Goal: Task Accomplishment & Management: Complete application form

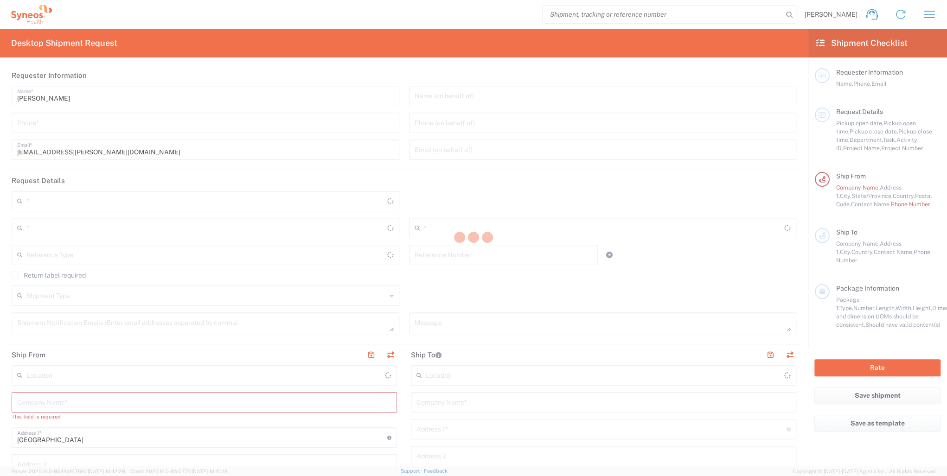
type input "3214"
type input "[US_STATE]"
type input "[GEOGRAPHIC_DATA]"
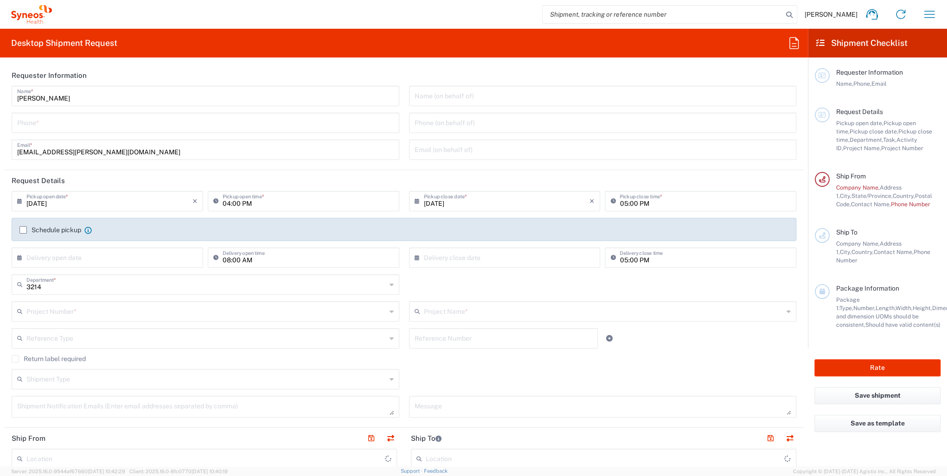
type input "Syneos Health, LLC-[GEOGRAPHIC_DATA] [GEOGRAPHIC_DATA] [GEOGRAPHIC_DATA]"
click at [144, 206] on input "[DATE]" at bounding box center [109, 200] width 166 height 16
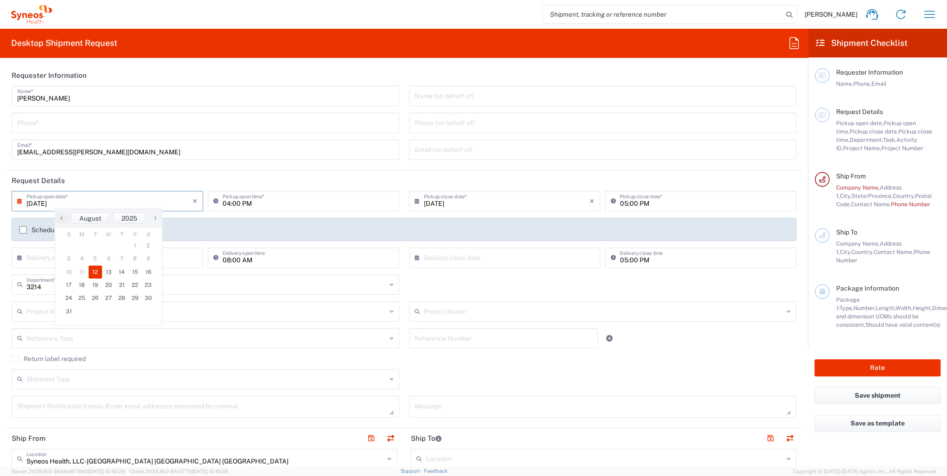
click at [45, 201] on input "[DATE]" at bounding box center [109, 200] width 166 height 16
click at [139, 177] on header "Request Details" at bounding box center [404, 180] width 799 height 21
click at [43, 203] on input "[DATE]" at bounding box center [109, 200] width 166 height 16
type input "[DATE]"
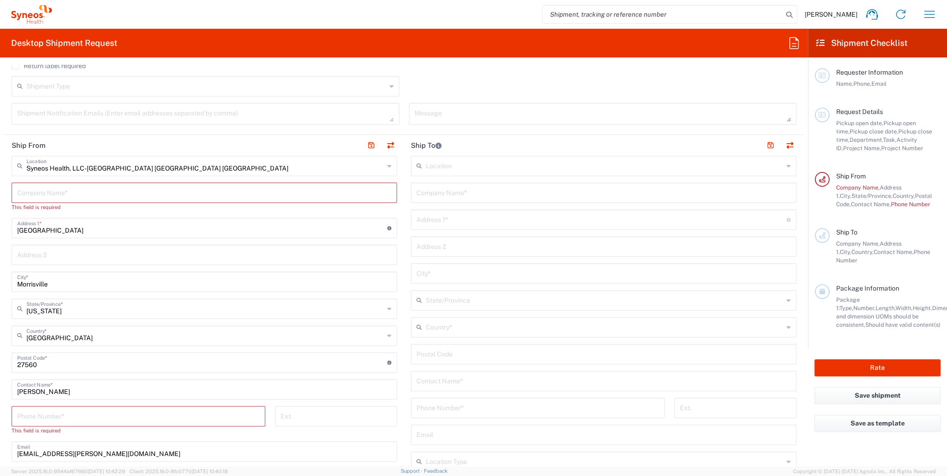
scroll to position [299, 0]
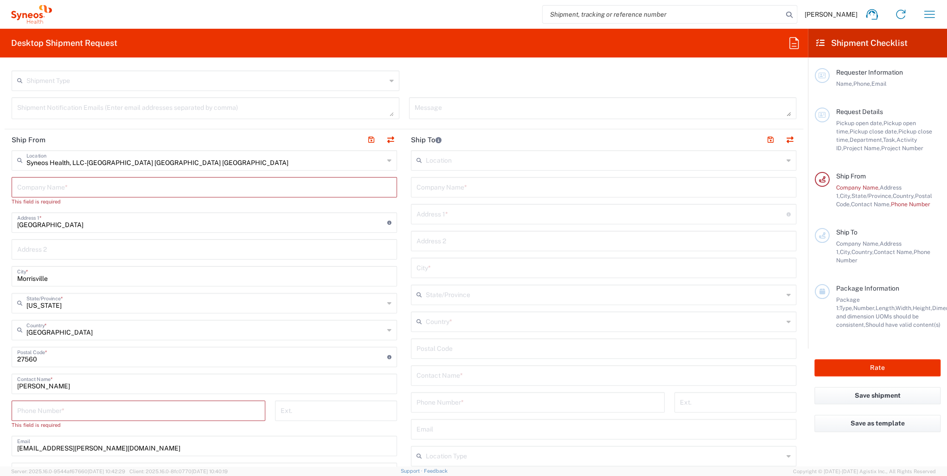
click at [74, 190] on input "text" at bounding box center [204, 187] width 374 height 16
type input "Syneos"
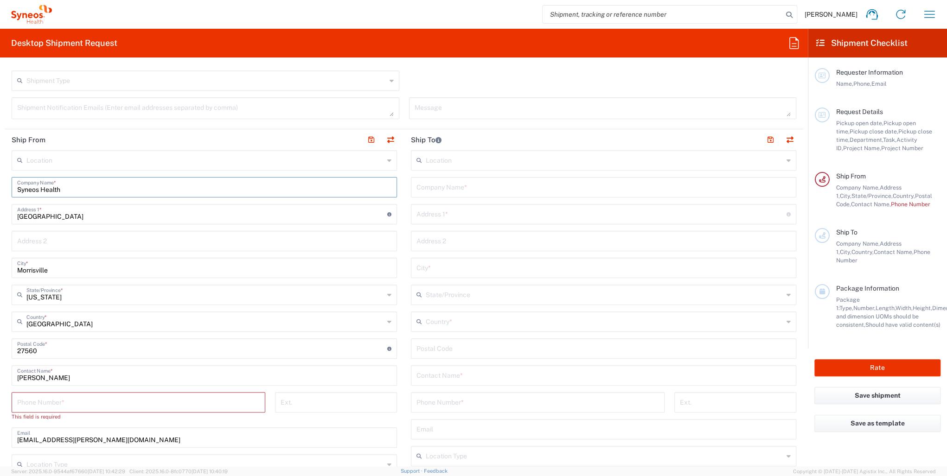
type input "Syneos Health"
click at [802, 152] on form "Requester Information [PERSON_NAME] Name * Phone * [EMAIL_ADDRESS][PERSON_NAME]…" at bounding box center [404, 266] width 808 height 402
click at [670, 160] on input "text" at bounding box center [605, 160] width 358 height 16
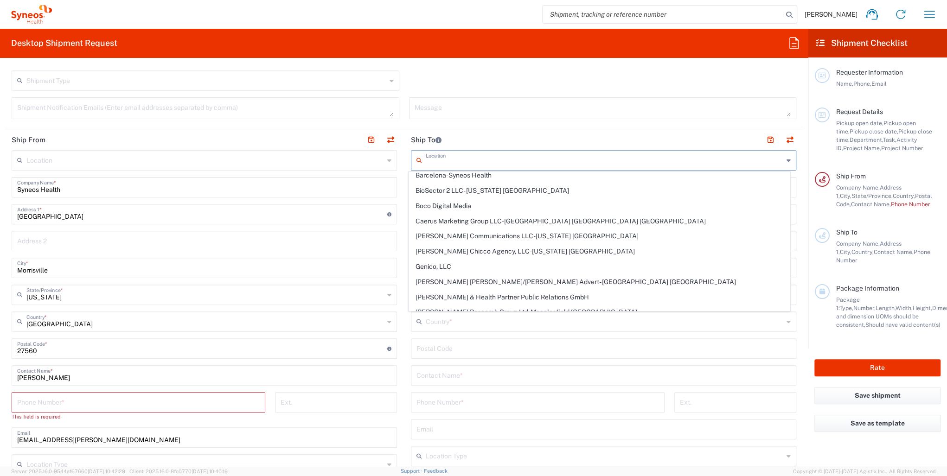
scroll to position [0, 0]
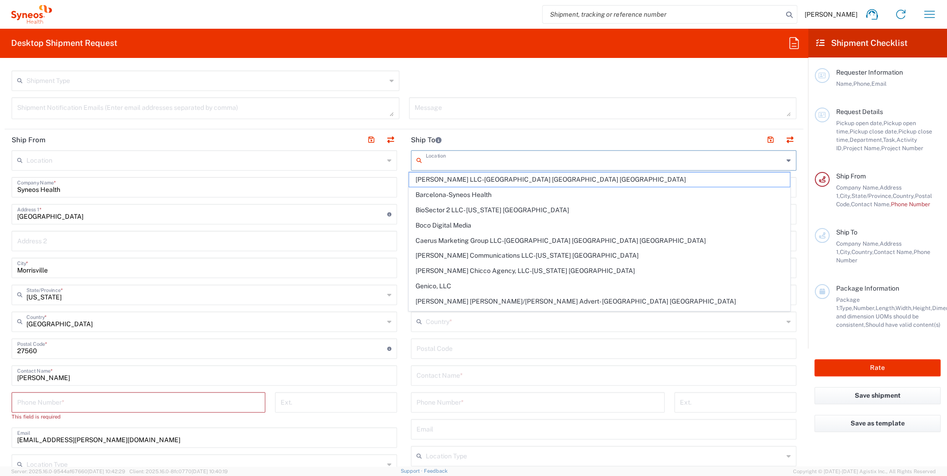
click at [502, 136] on header "Ship To" at bounding box center [603, 139] width 399 height 21
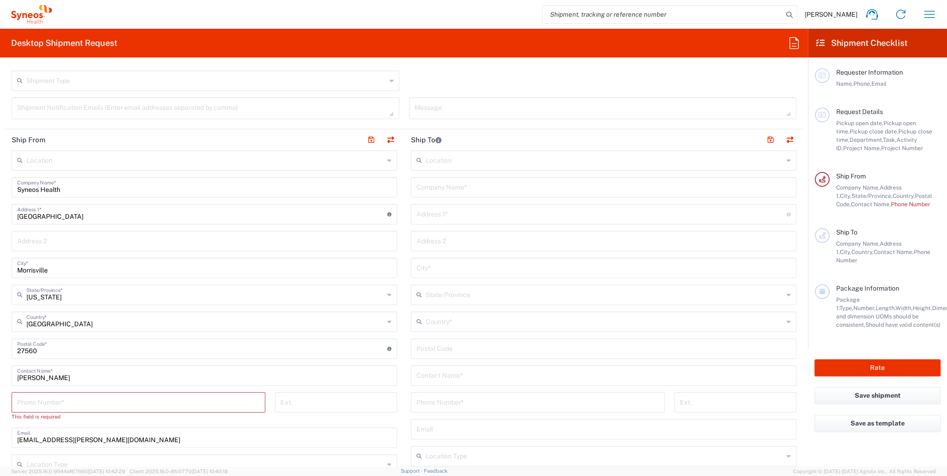
click at [479, 189] on input "text" at bounding box center [604, 187] width 374 height 16
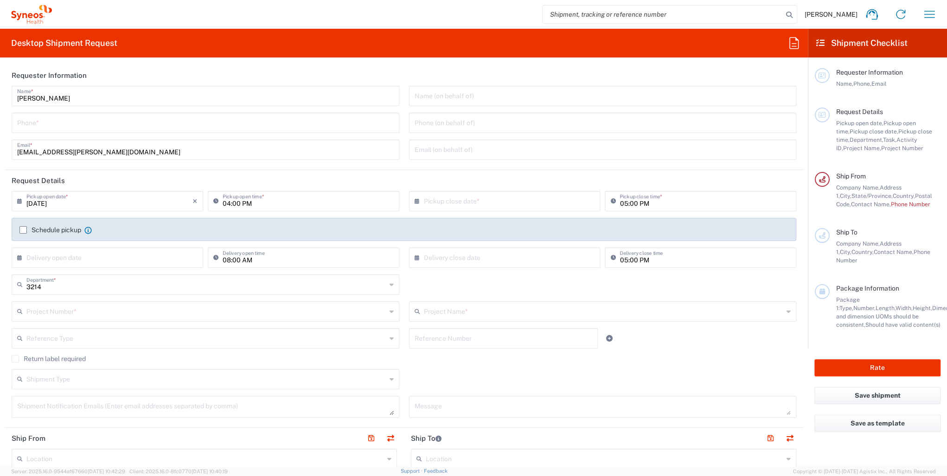
type input "Sumirt"
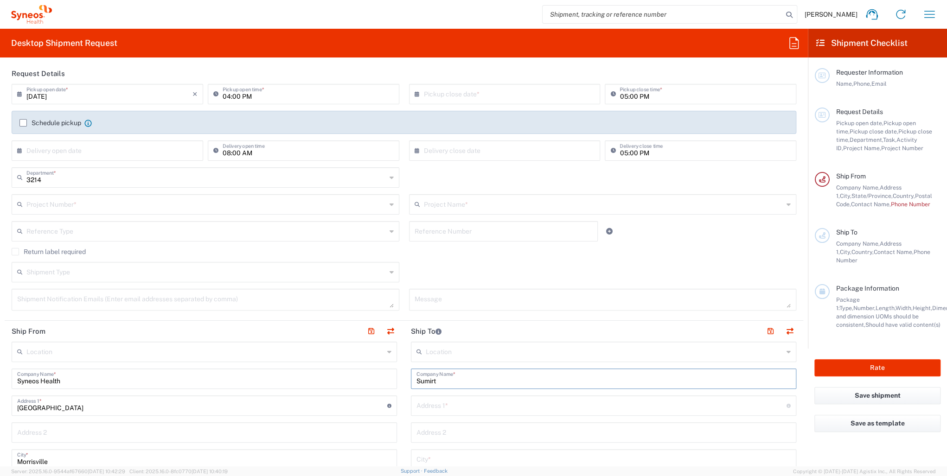
scroll to position [108, 0]
click at [14, 250] on label "Return label required" at bounding box center [49, 250] width 74 height 7
click at [15, 251] on input "Return label required" at bounding box center [15, 251] width 0 height 0
click at [16, 250] on label "Return label required" at bounding box center [49, 250] width 74 height 7
click at [15, 251] on input "Return label required" at bounding box center [15, 251] width 0 height 0
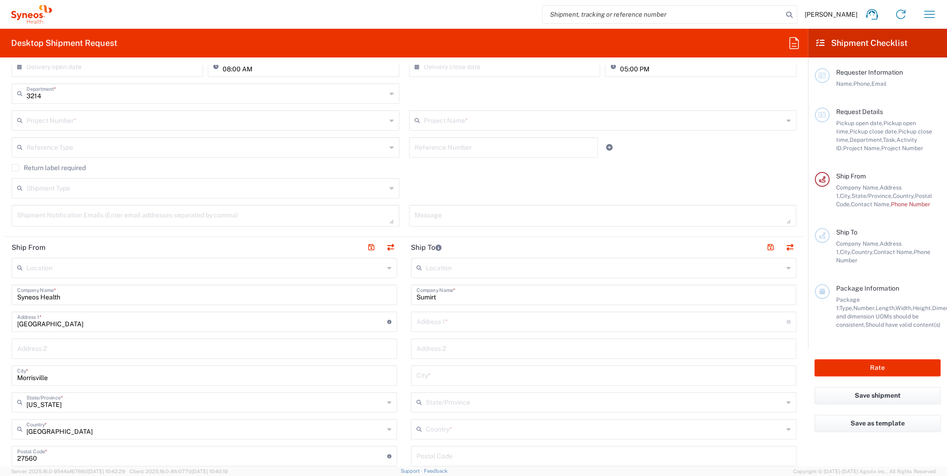
scroll to position [0, 0]
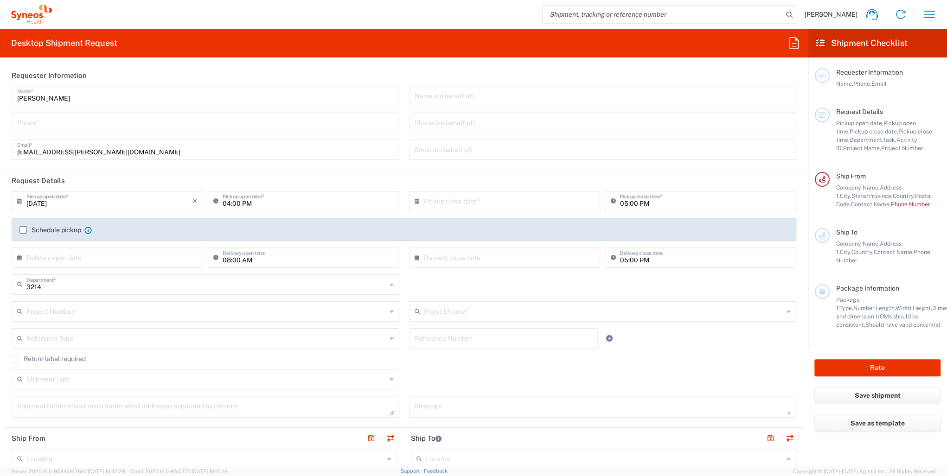
click at [122, 314] on input "text" at bounding box center [206, 311] width 360 height 16
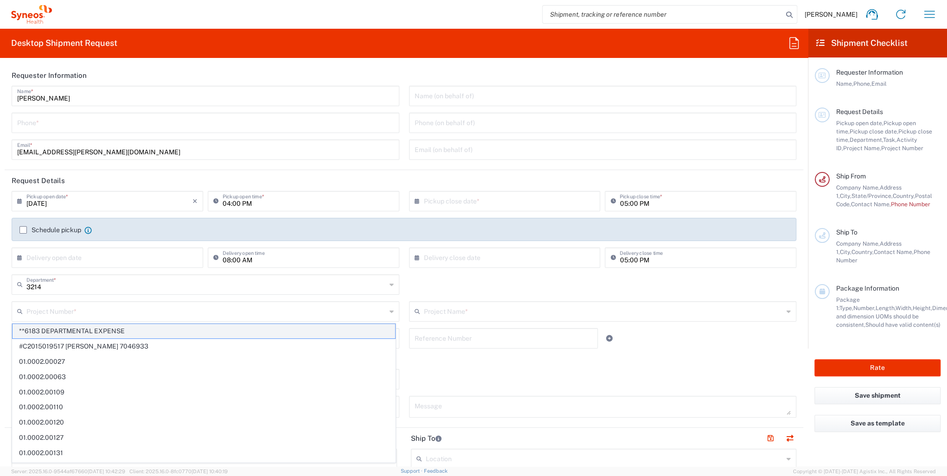
click at [119, 331] on span "**6183 DEPARTMENTAL EXPENSE" at bounding box center [204, 331] width 383 height 14
type input "**6183 DEPARTMENTAL EXPENSE"
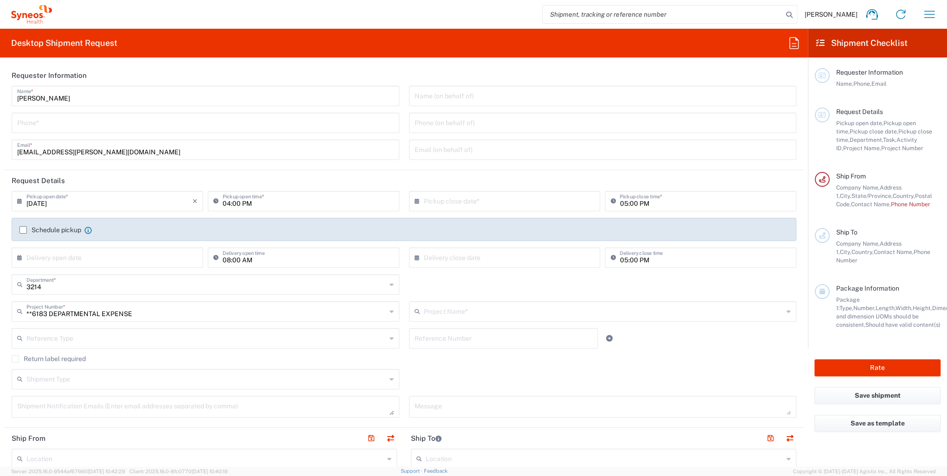
click at [13, 360] on label "Return label required" at bounding box center [49, 358] width 74 height 7
click at [15, 359] on input "Return label required" at bounding box center [15, 359] width 0 height 0
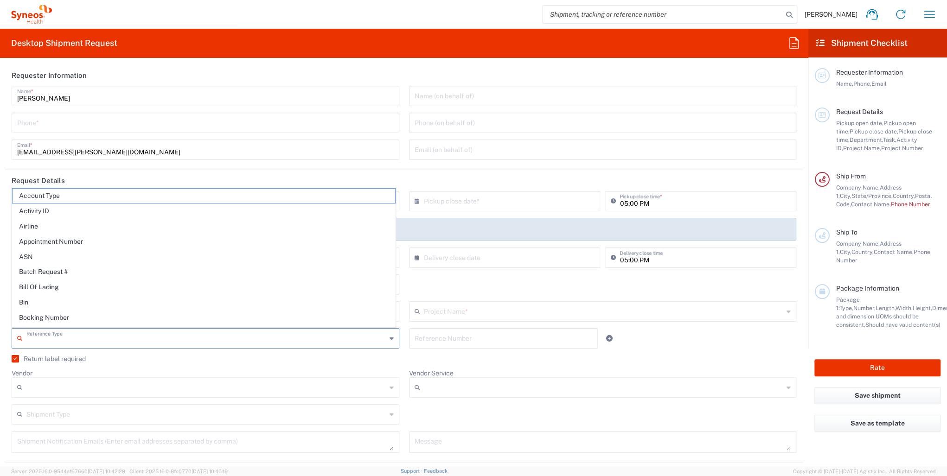
click at [45, 342] on input "text" at bounding box center [206, 338] width 360 height 16
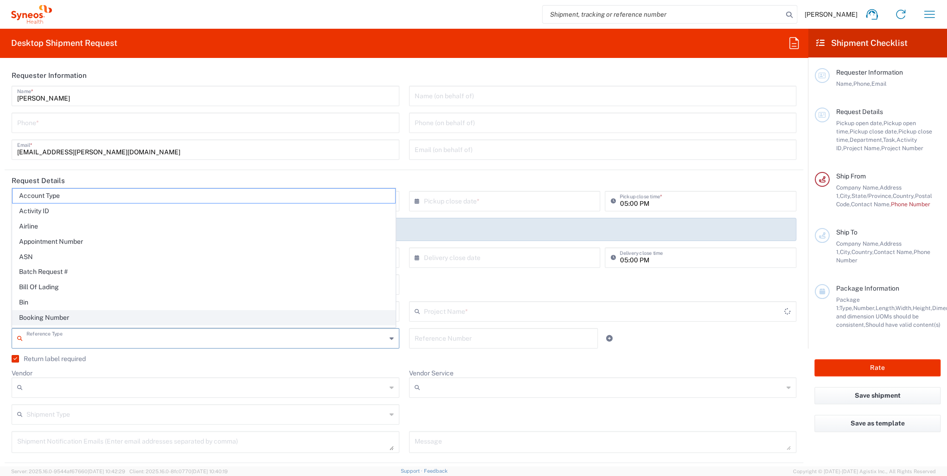
type input "6183"
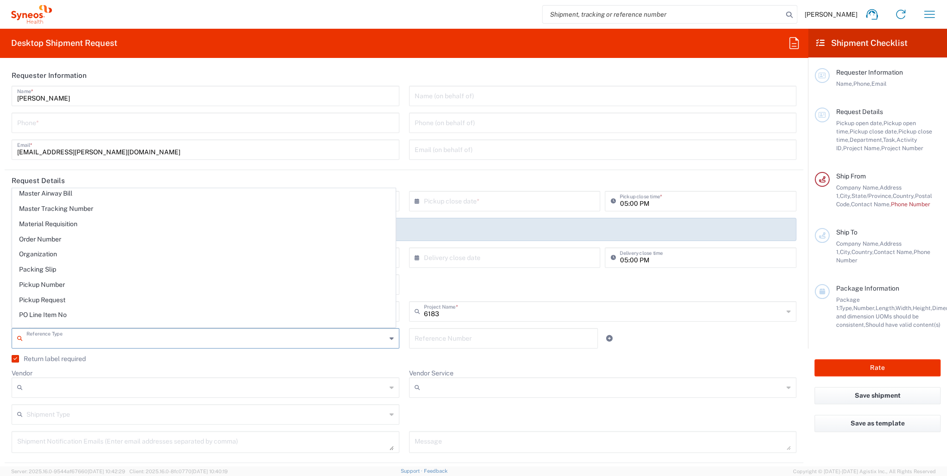
scroll to position [822, 0]
click at [504, 282] on div "3214 Department * 3214 3000 3100 3109 3110 3111 3112 3125 3130 3135 3136 3150 3…" at bounding box center [404, 288] width 795 height 27
